Goal: Information Seeking & Learning: Understand process/instructions

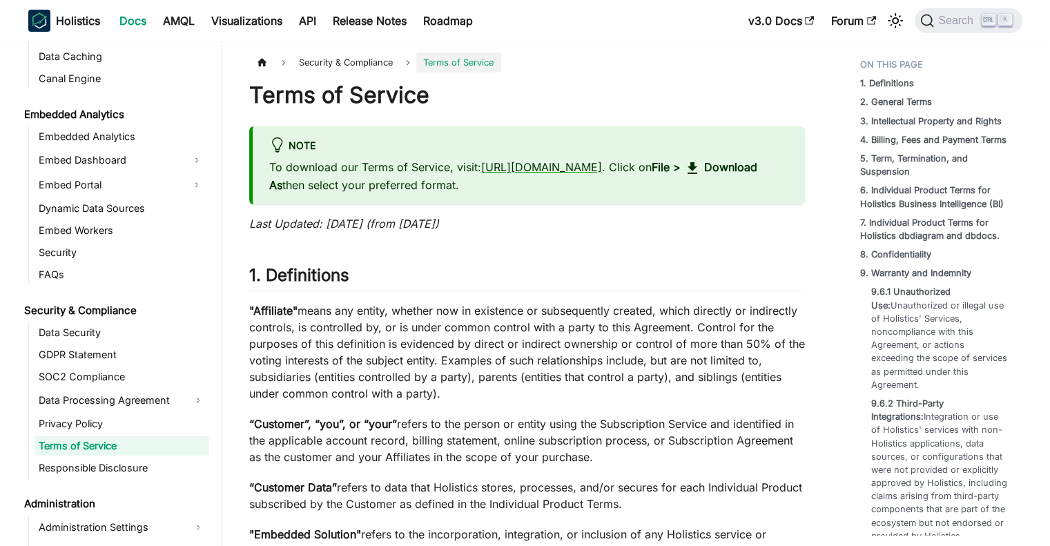
scroll to position [1388, 0]
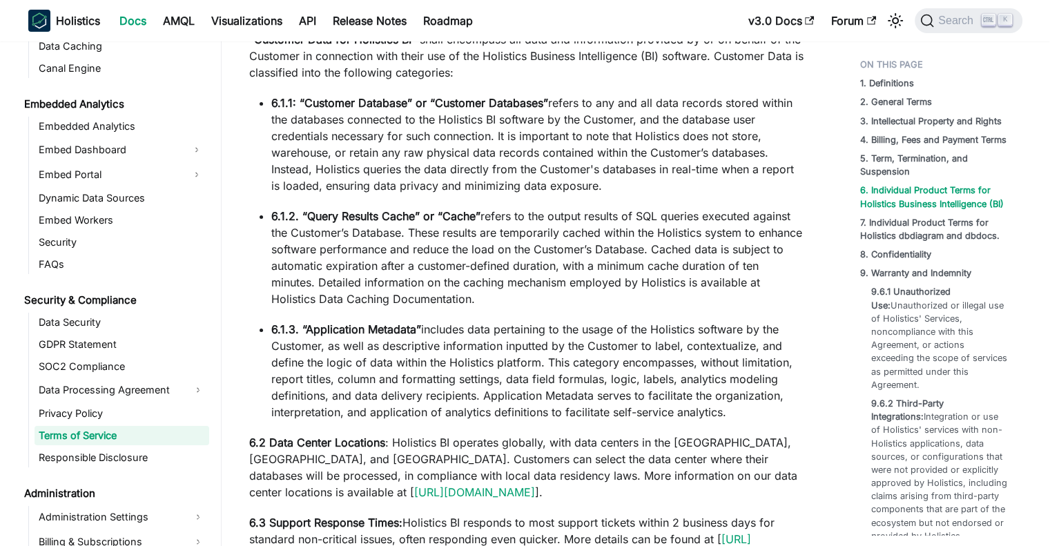
scroll to position [5254, 0]
